Goal: Information Seeking & Learning: Learn about a topic

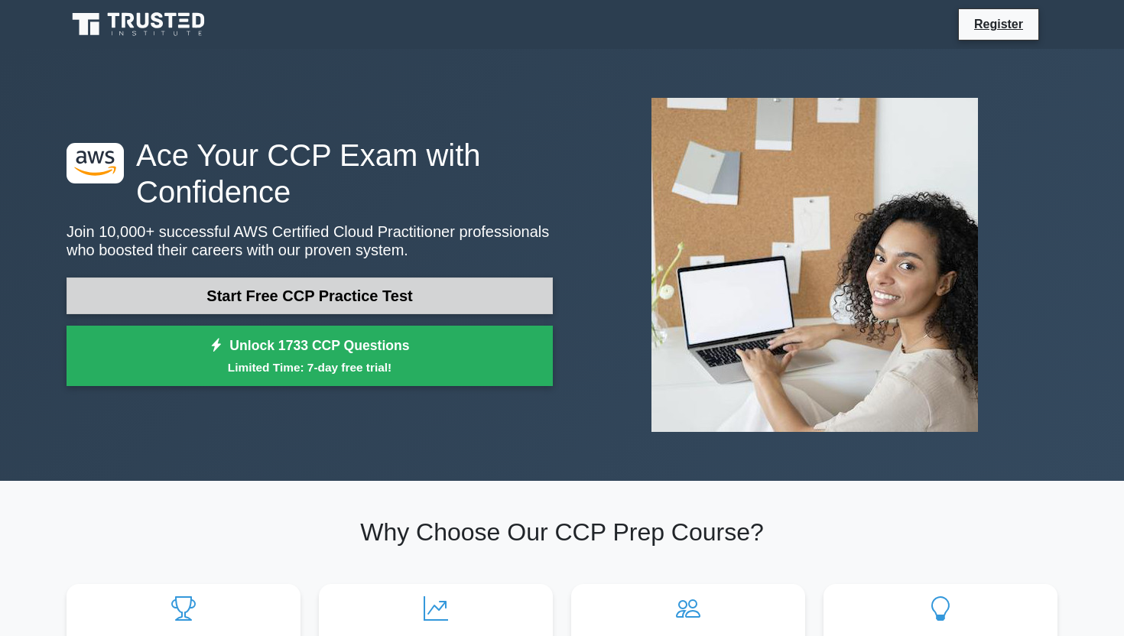
click at [520, 294] on link "Start Free CCP Practice Test" at bounding box center [310, 296] width 486 height 37
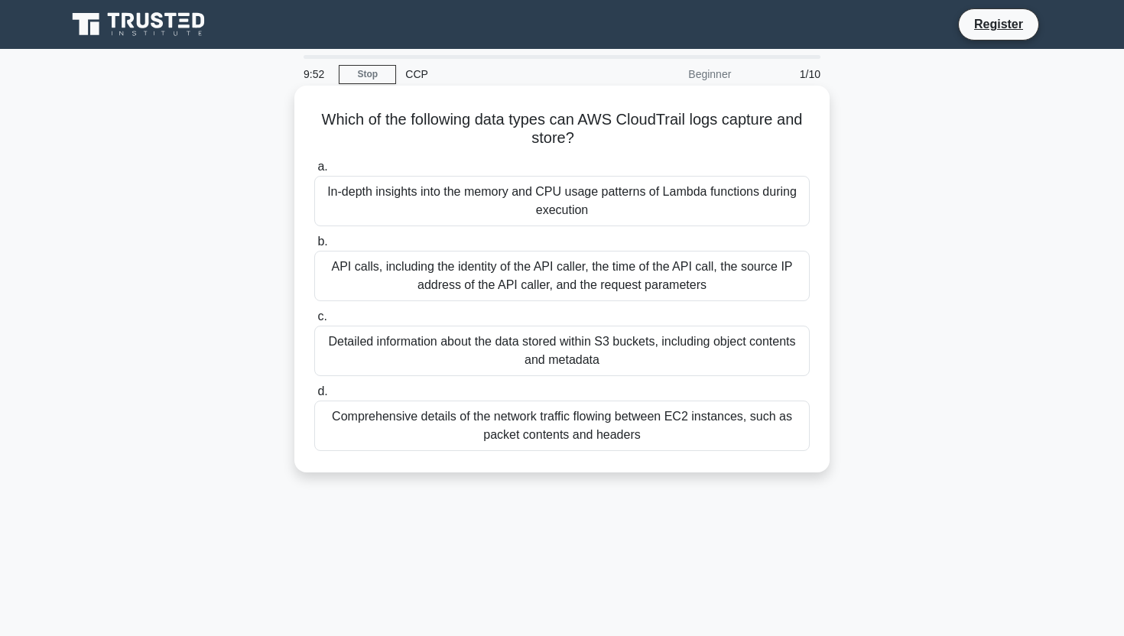
click at [562, 217] on div "In-depth insights into the memory and CPU usage patterns of Lambda functions du…" at bounding box center [562, 201] width 496 height 50
click at [314, 172] on input "a. In-depth insights into the memory and CPU usage patterns of Lambda functions…" at bounding box center [314, 167] width 0 height 10
